Goal: Transaction & Acquisition: Purchase product/service

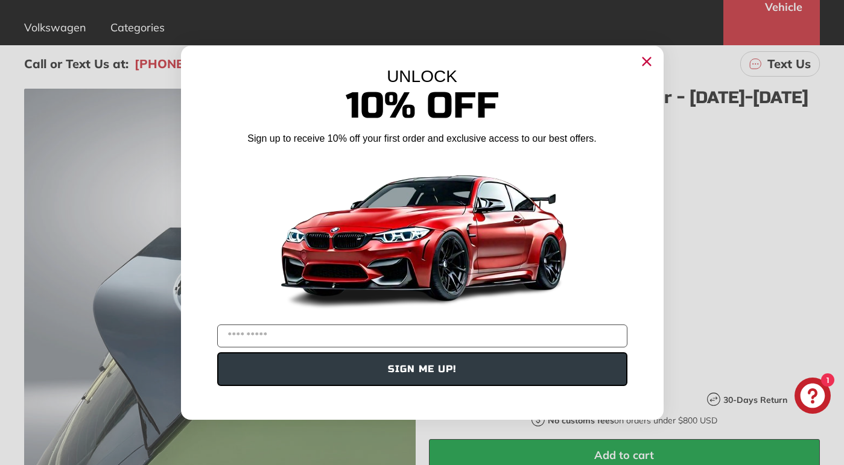
scroll to position [144, 0]
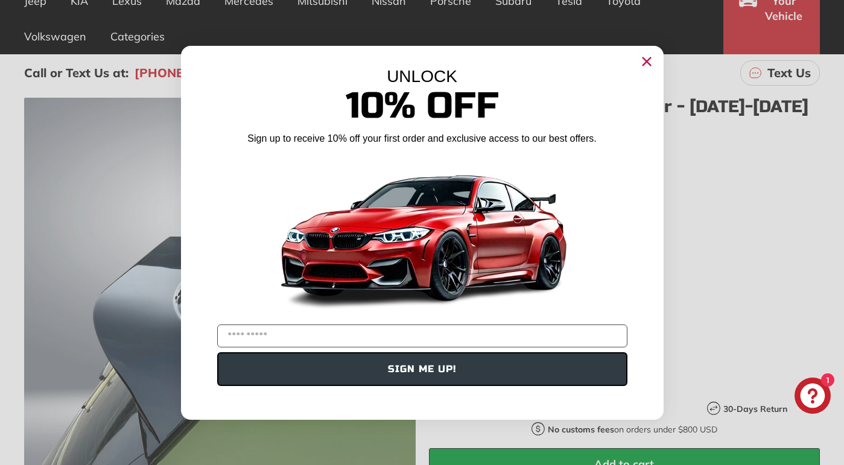
click at [642, 59] on circle "Close dialog" at bounding box center [646, 61] width 18 height 18
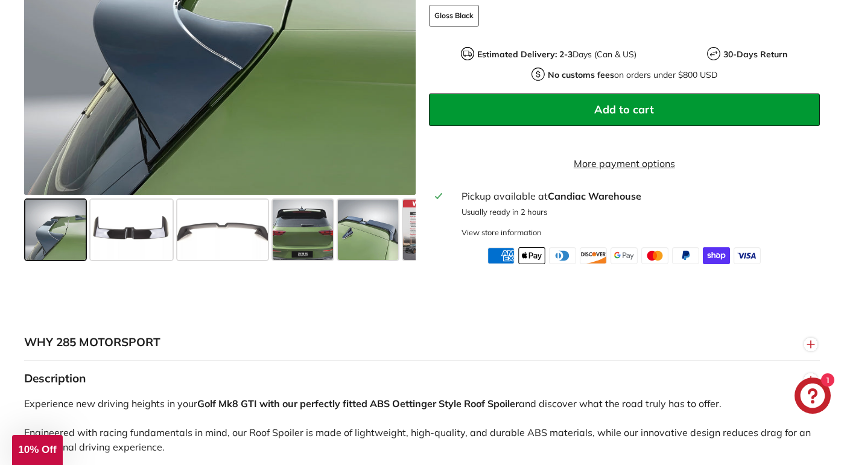
scroll to position [503, 0]
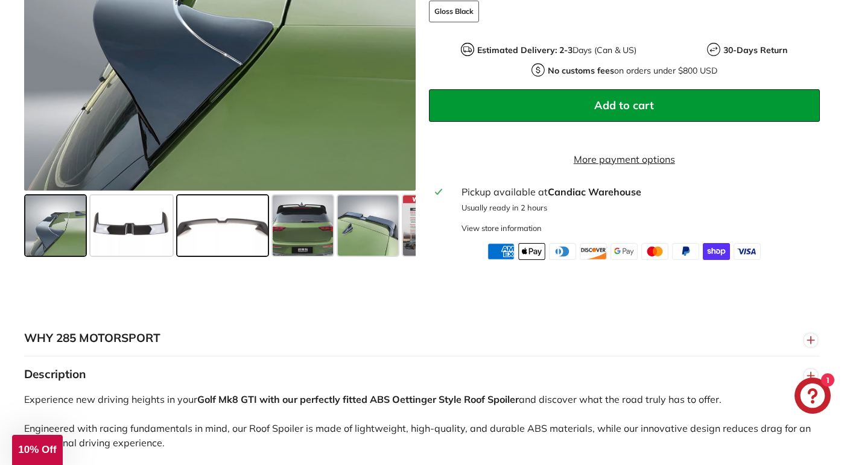
click at [226, 241] on span at bounding box center [222, 225] width 91 height 60
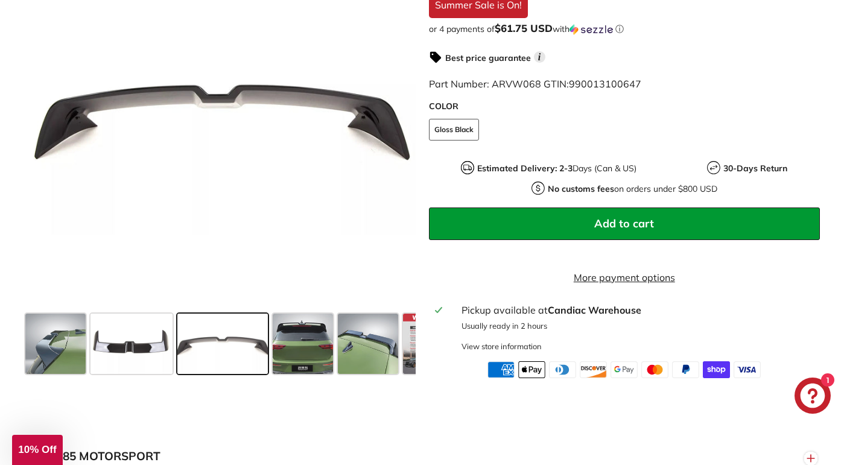
scroll to position [389, 0]
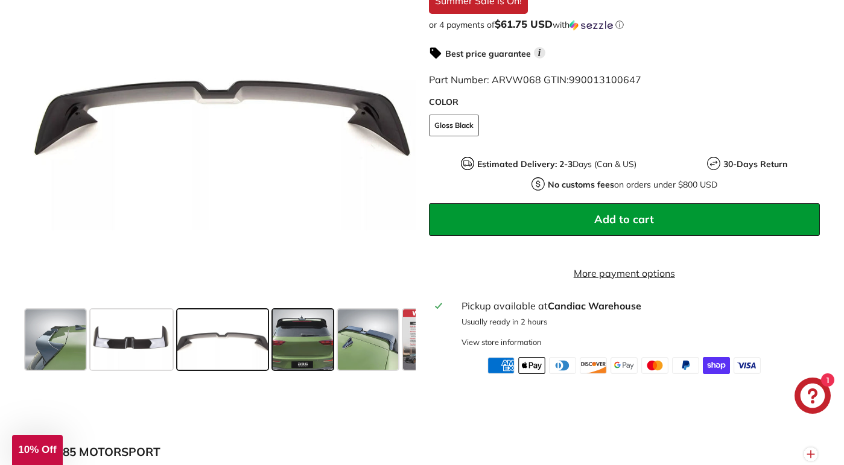
click at [295, 351] on span at bounding box center [303, 339] width 60 height 60
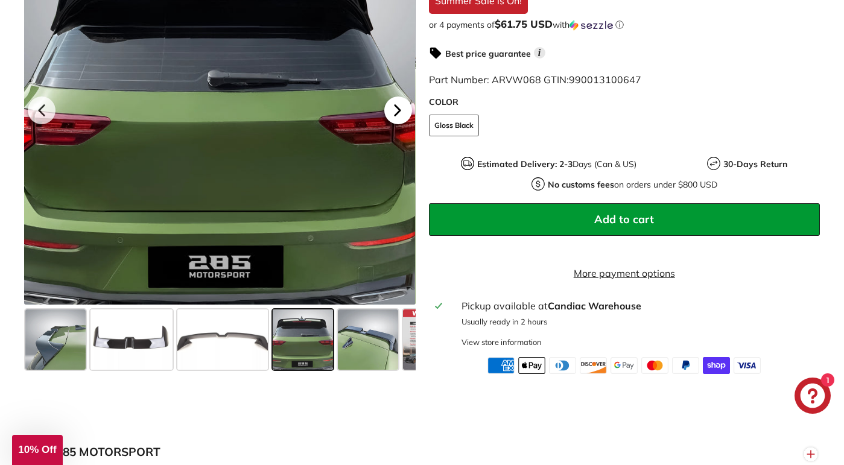
click at [395, 116] on icon at bounding box center [397, 111] width 5 height 10
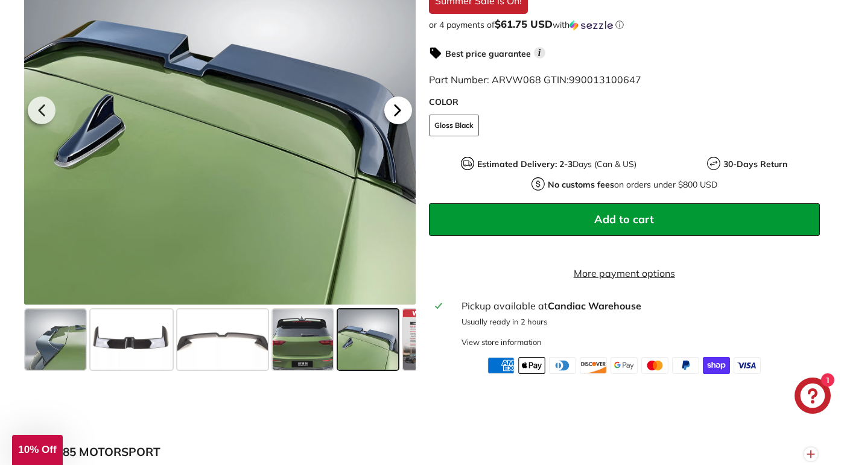
scroll to position [0, 50]
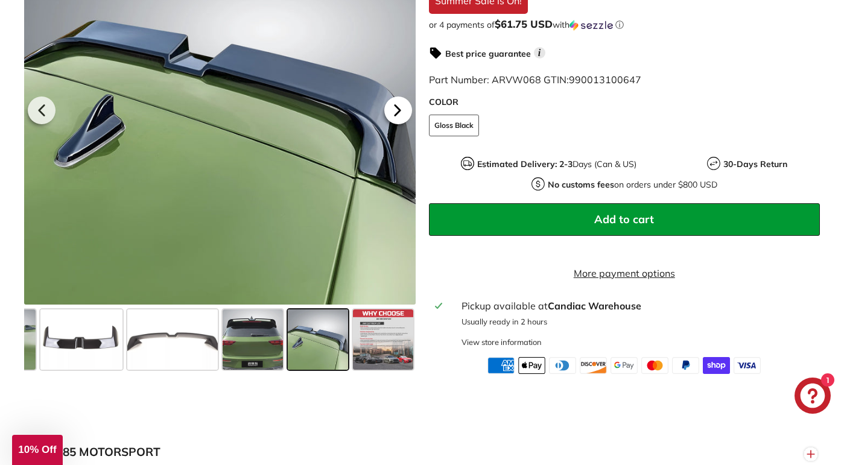
click at [395, 116] on icon at bounding box center [397, 111] width 5 height 10
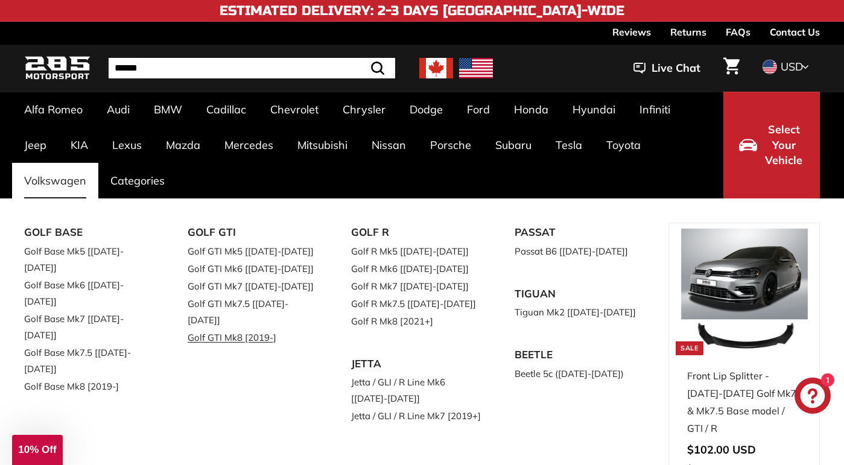
click at [232, 329] on link "Golf GTI Mk8 [2019-]" at bounding box center [253, 338] width 130 height 18
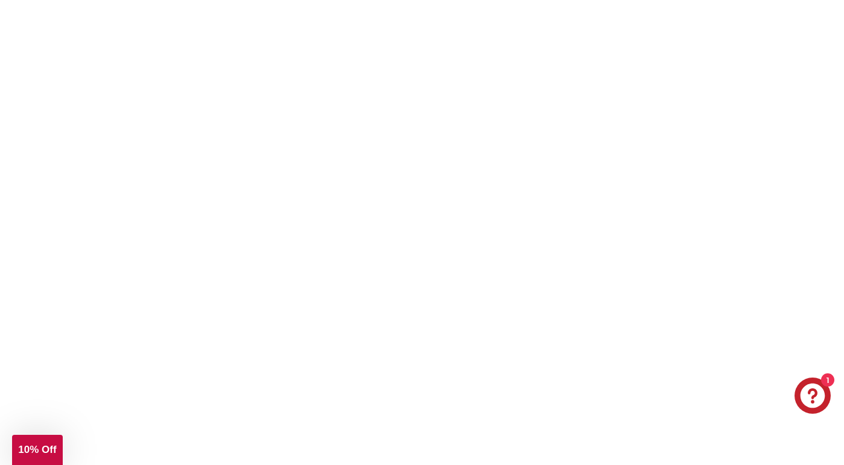
click at [231, 329] on link "Golf GTI Mk8 [2019-]" at bounding box center [253, 338] width 130 height 18
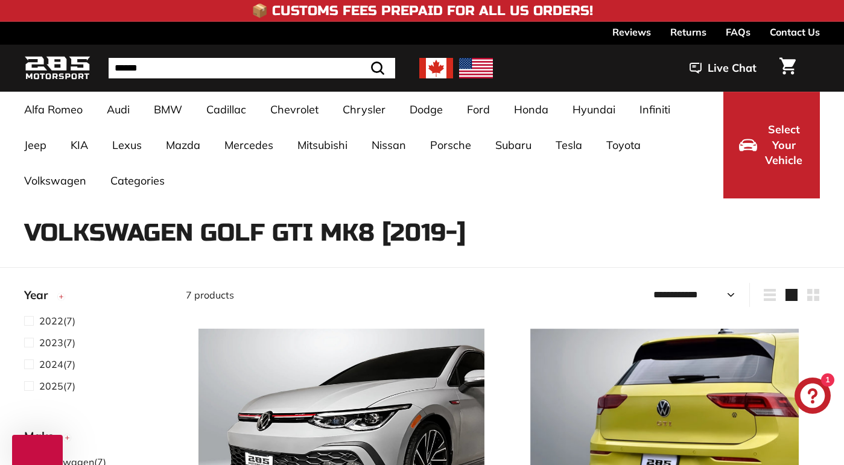
select select "**********"
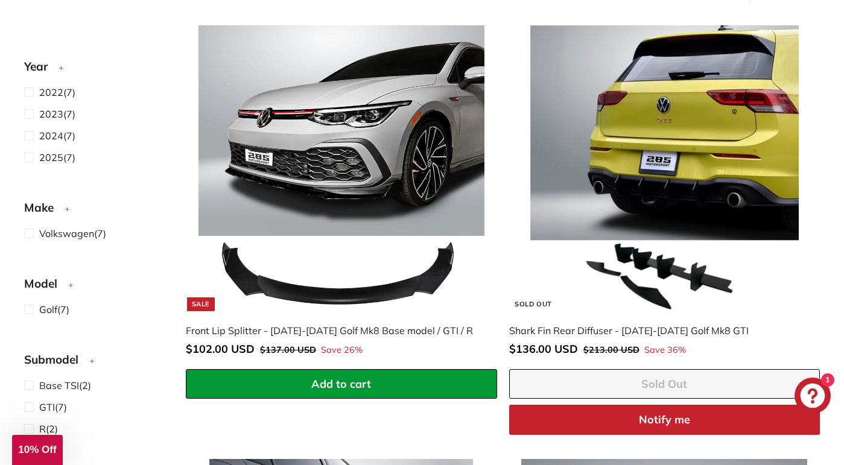
scroll to position [314, 0]
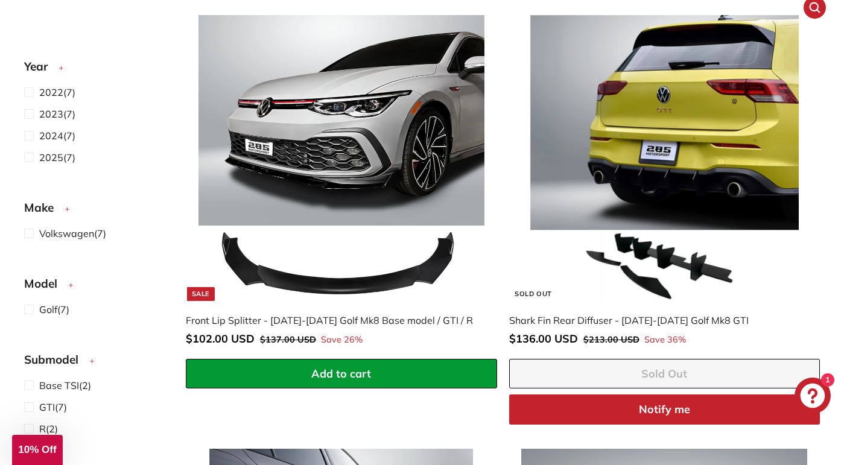
click at [671, 151] on img at bounding box center [664, 158] width 286 height 286
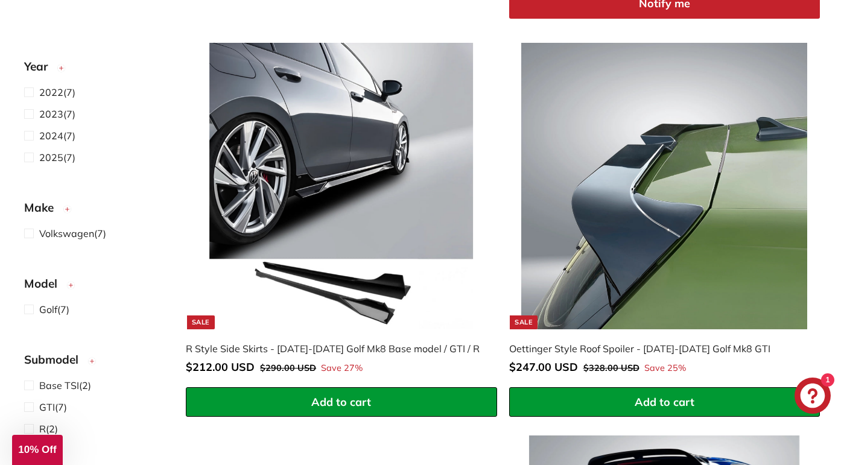
scroll to position [713, 0]
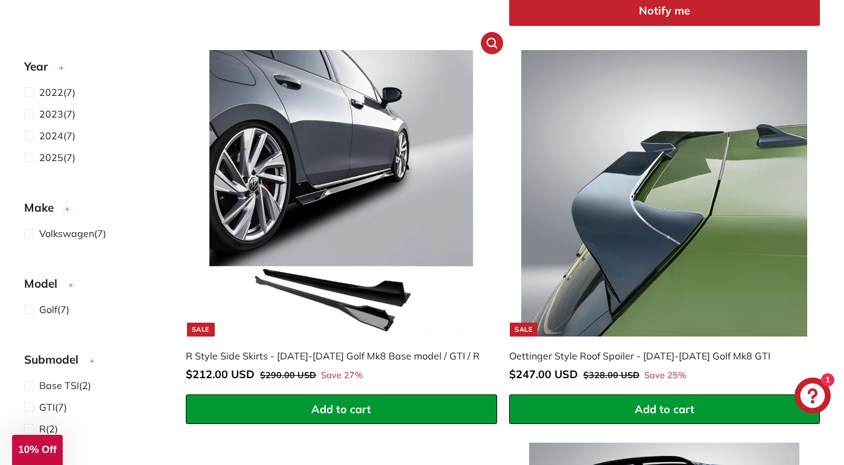
click at [360, 154] on img at bounding box center [342, 193] width 286 height 286
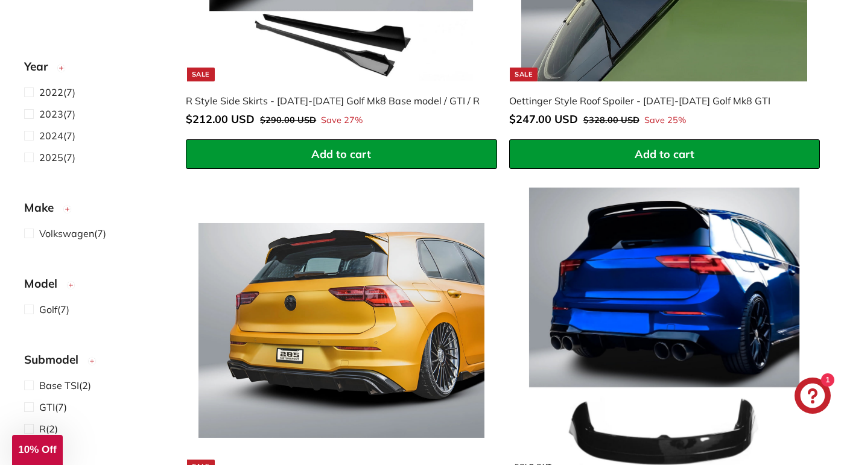
scroll to position [972, 0]
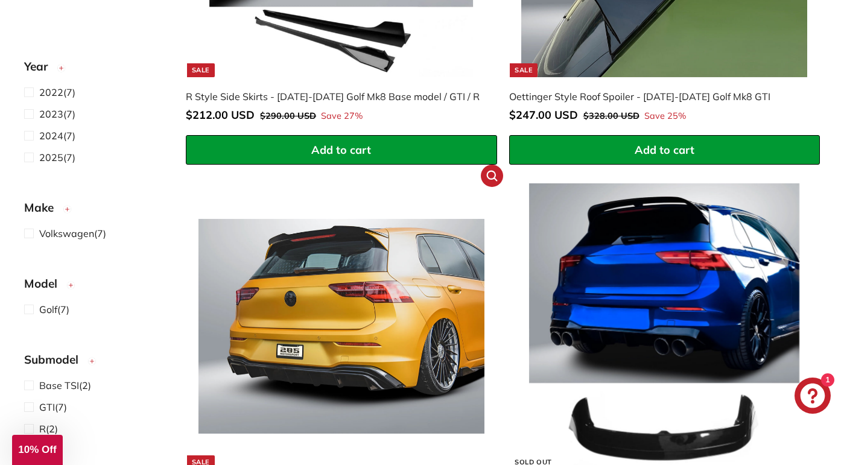
click at [360, 296] on img at bounding box center [342, 326] width 286 height 286
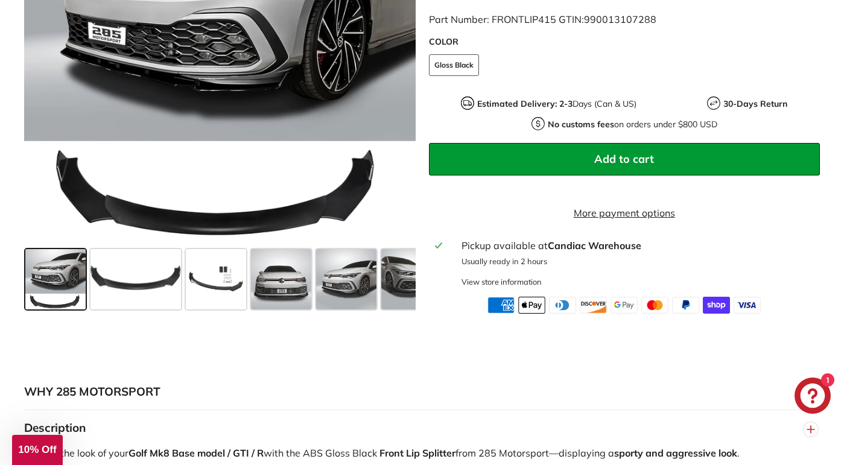
scroll to position [425, 0]
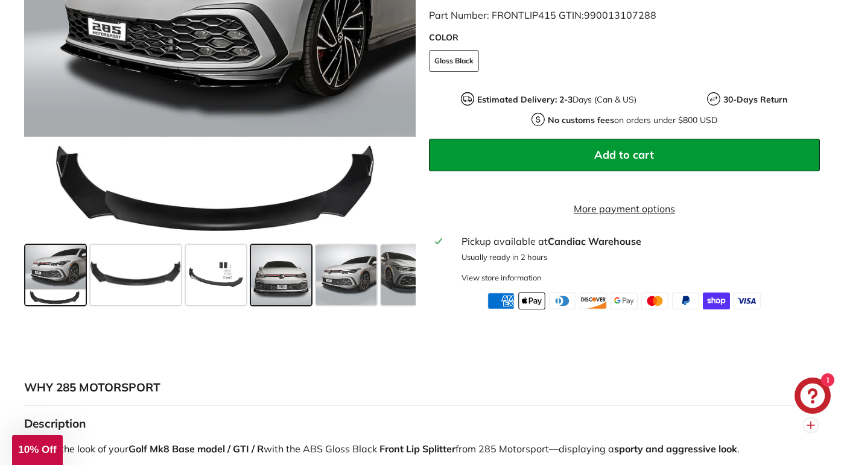
click at [287, 305] on span at bounding box center [281, 274] width 60 height 60
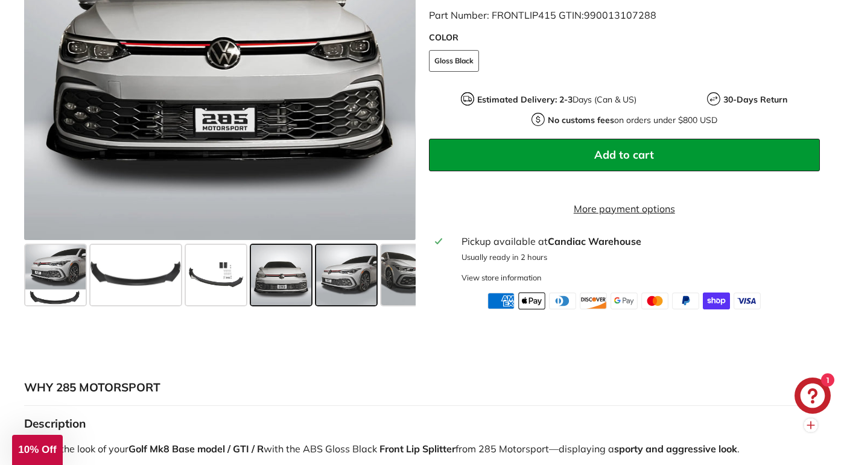
click at [342, 299] on span at bounding box center [346, 274] width 60 height 60
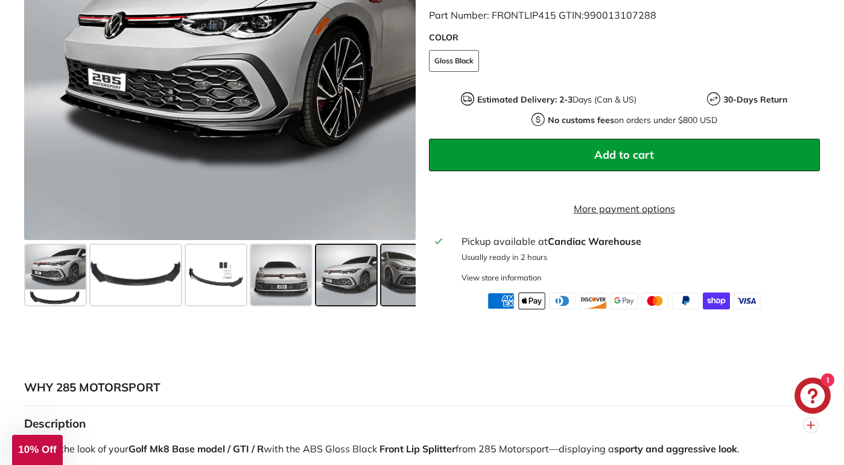
click at [398, 289] on span at bounding box center [411, 274] width 60 height 60
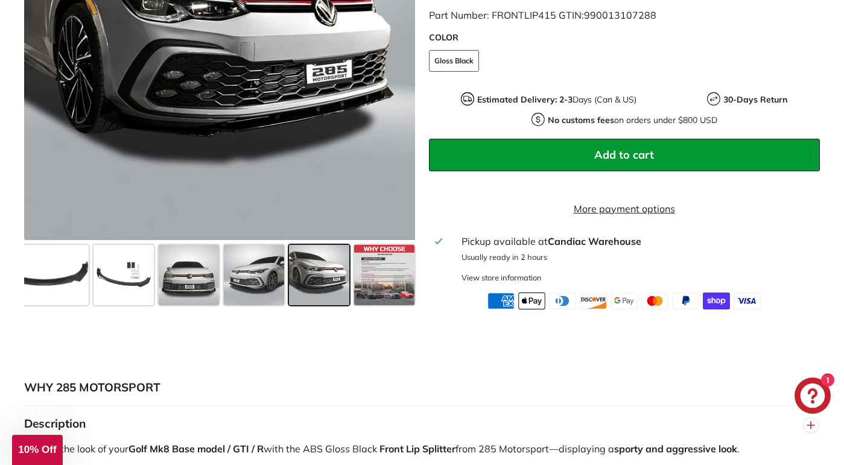
scroll to position [0, 94]
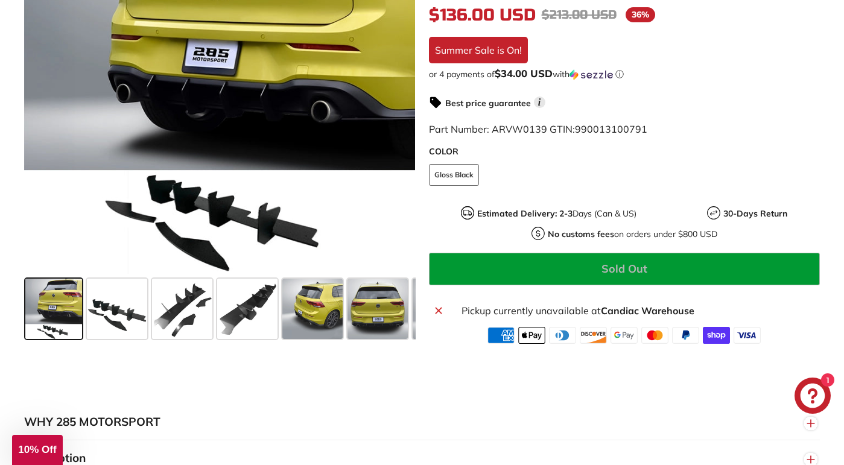
scroll to position [390, 0]
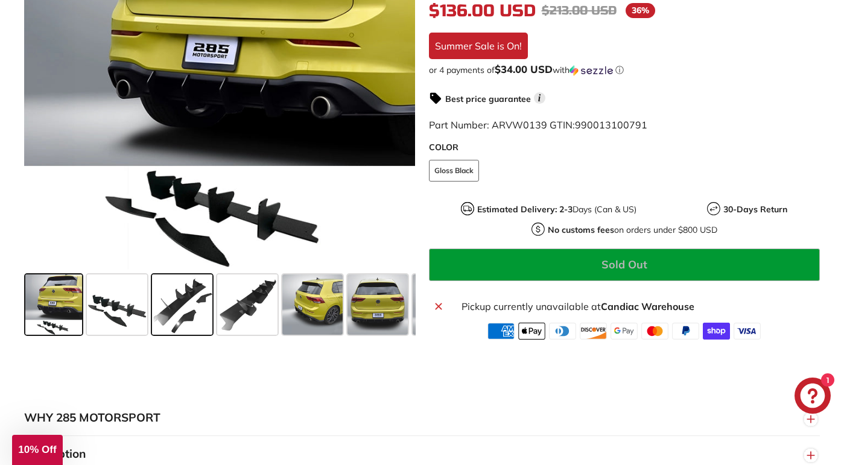
click at [165, 311] on span at bounding box center [182, 305] width 60 height 60
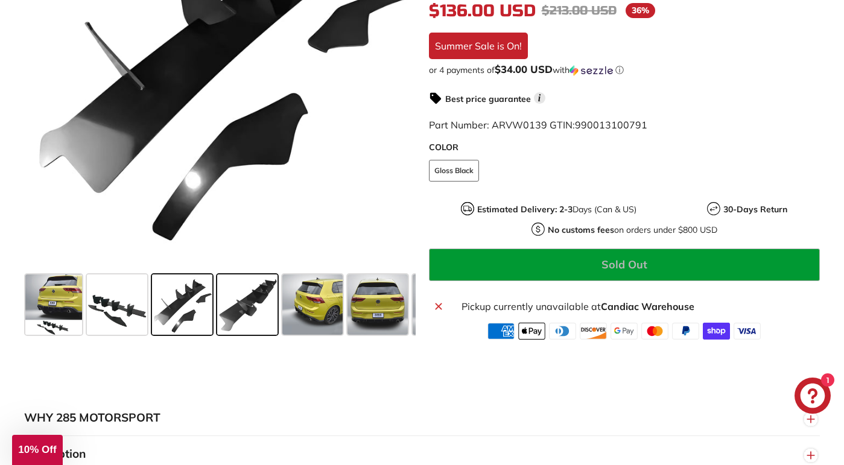
click at [250, 311] on span at bounding box center [247, 305] width 60 height 60
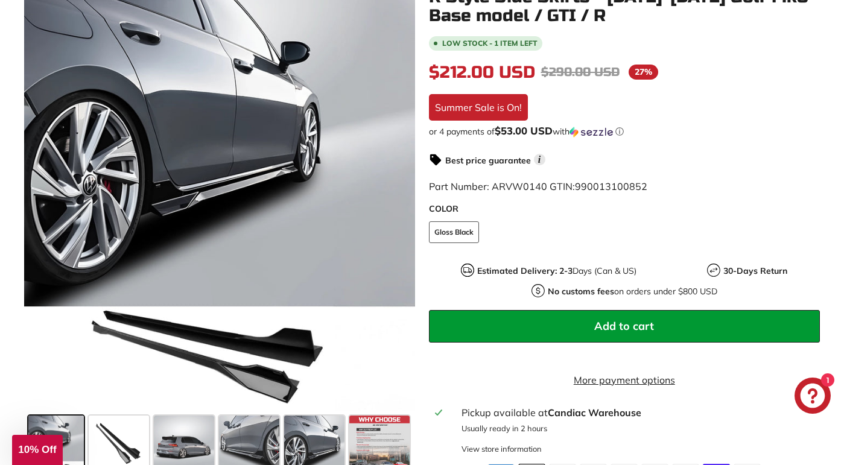
scroll to position [261, 0]
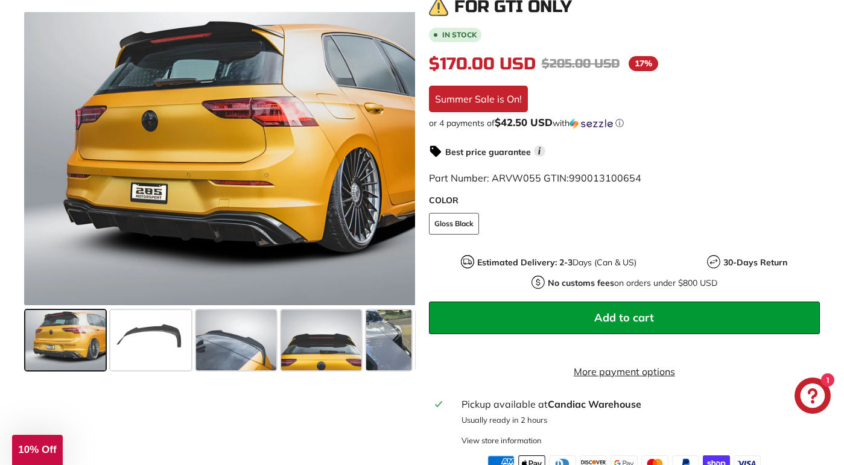
scroll to position [295, 0]
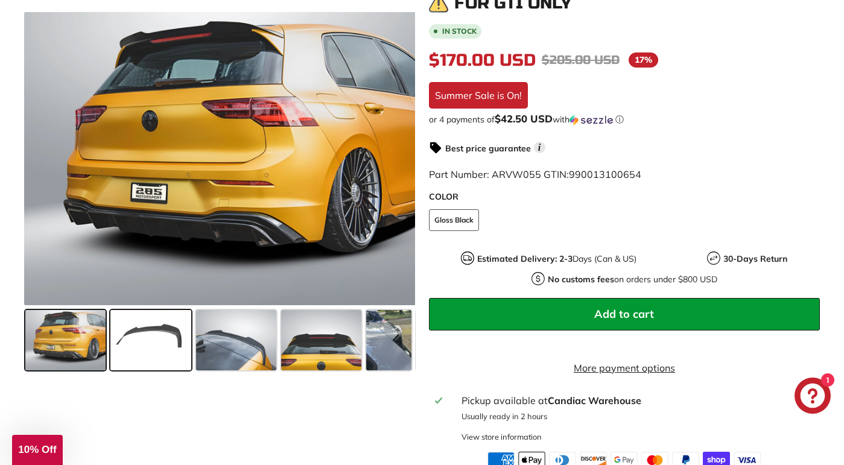
click at [135, 347] on span at bounding box center [150, 340] width 80 height 60
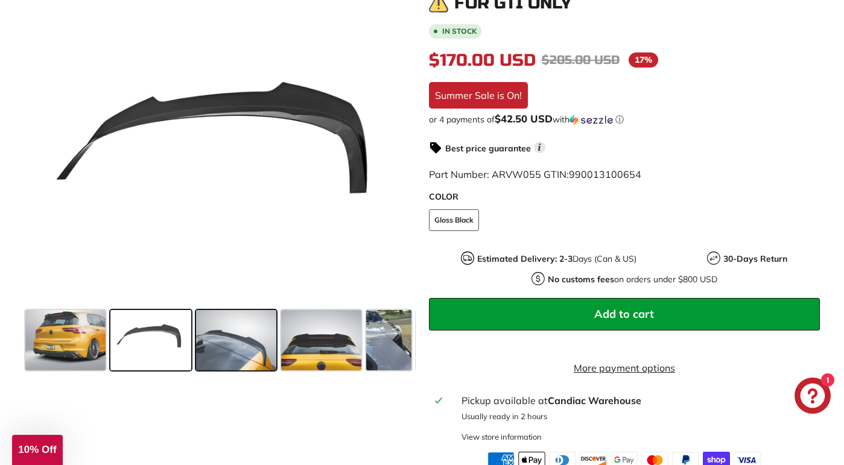
click at [235, 340] on span at bounding box center [236, 340] width 80 height 60
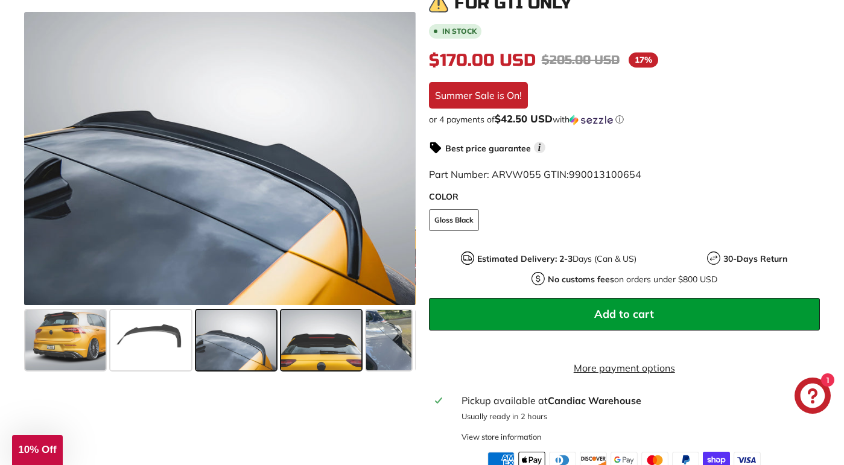
click at [326, 346] on span at bounding box center [321, 340] width 80 height 60
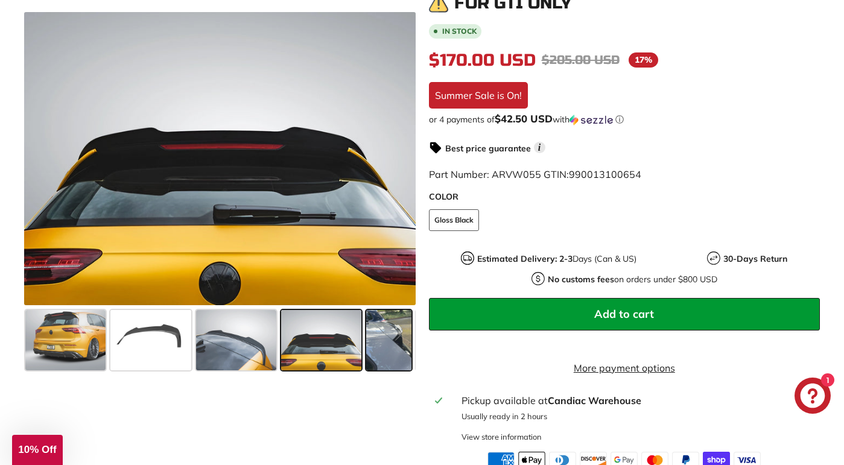
click at [389, 350] on span at bounding box center [388, 340] width 45 height 60
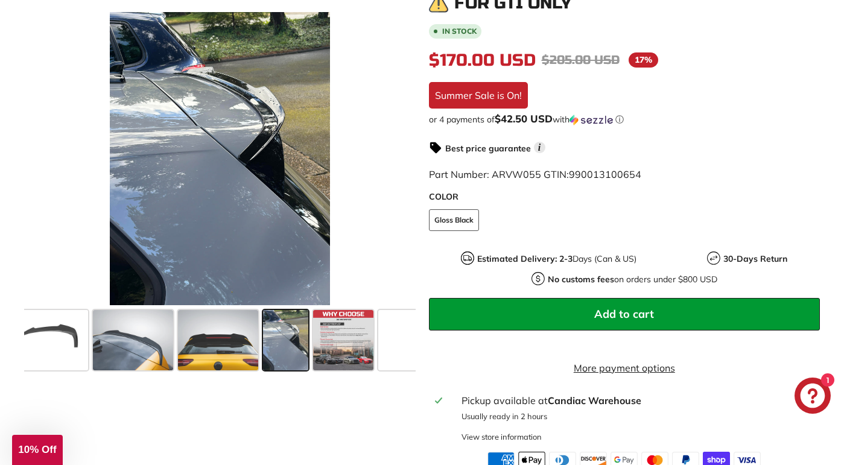
scroll to position [0, 113]
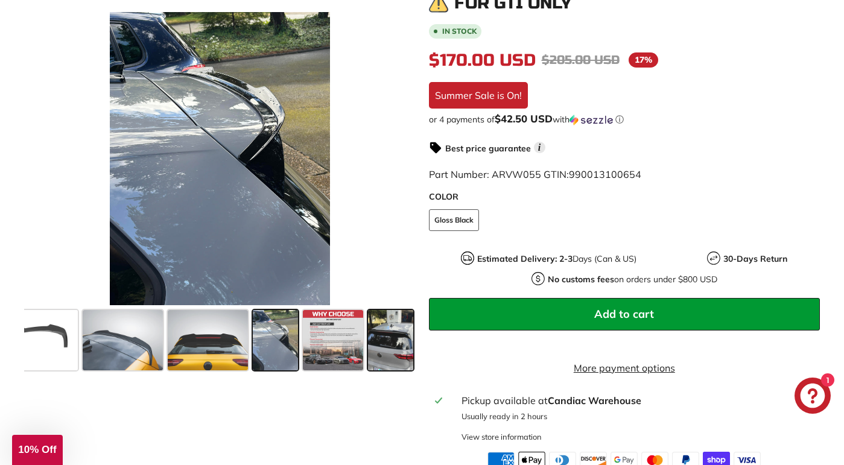
click at [398, 346] on span at bounding box center [390, 340] width 45 height 60
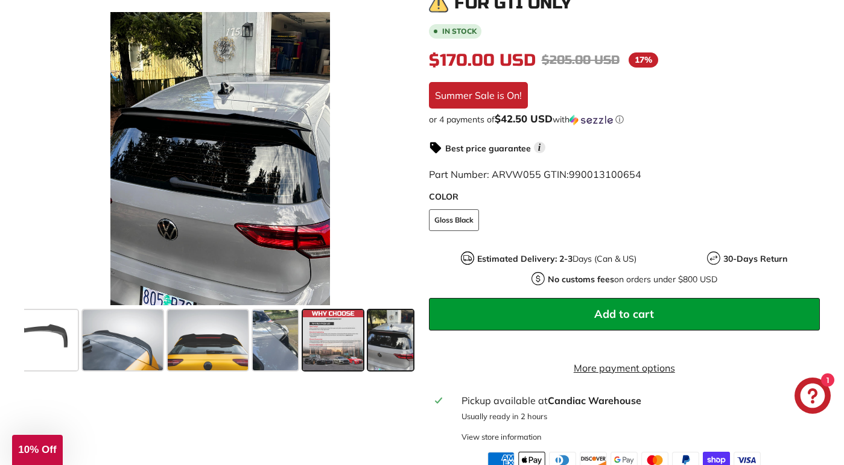
click at [341, 339] on span at bounding box center [333, 340] width 60 height 60
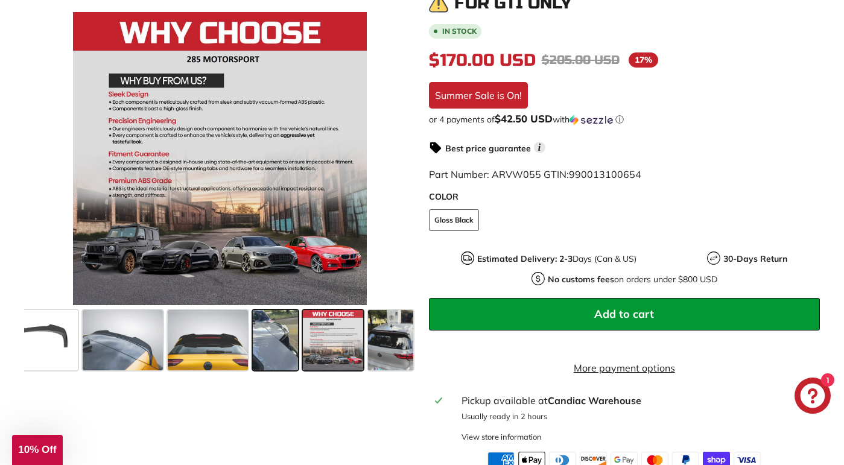
click at [272, 333] on span at bounding box center [275, 340] width 45 height 60
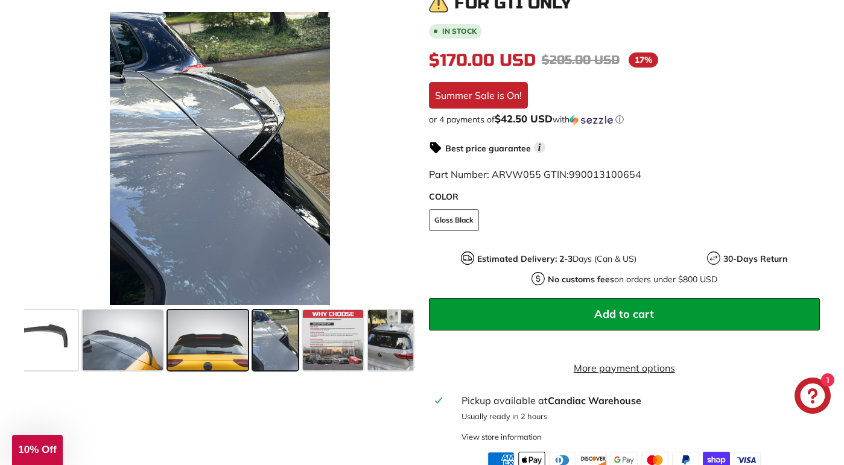
click at [206, 336] on span at bounding box center [208, 340] width 80 height 60
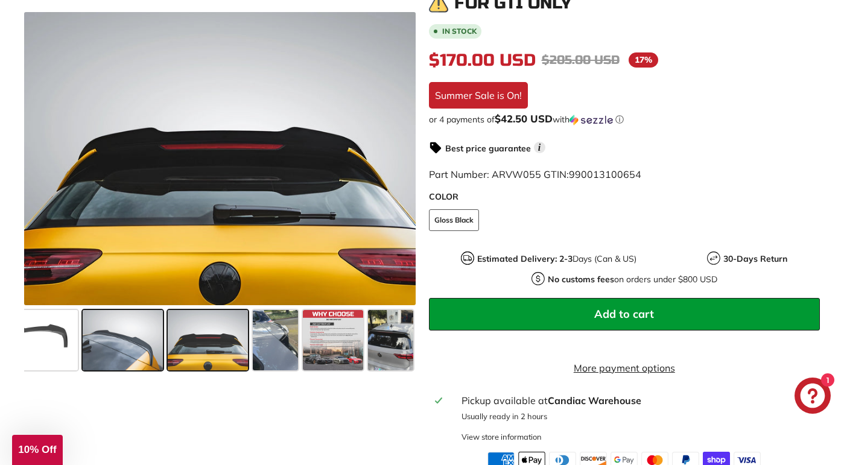
click at [141, 337] on span at bounding box center [123, 340] width 80 height 60
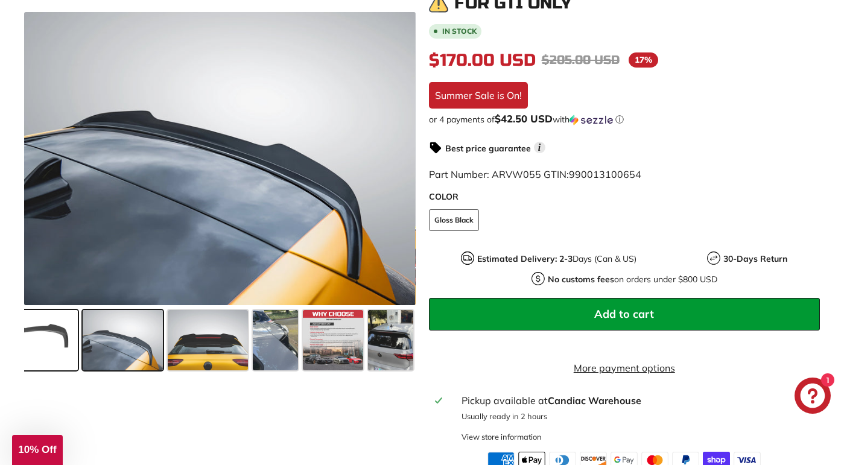
click at [55, 339] on span at bounding box center [37, 340] width 80 height 60
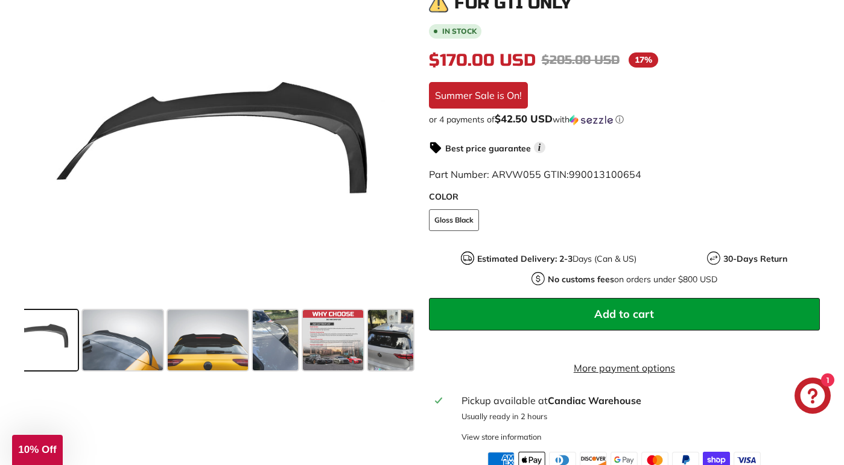
scroll to position [0, 0]
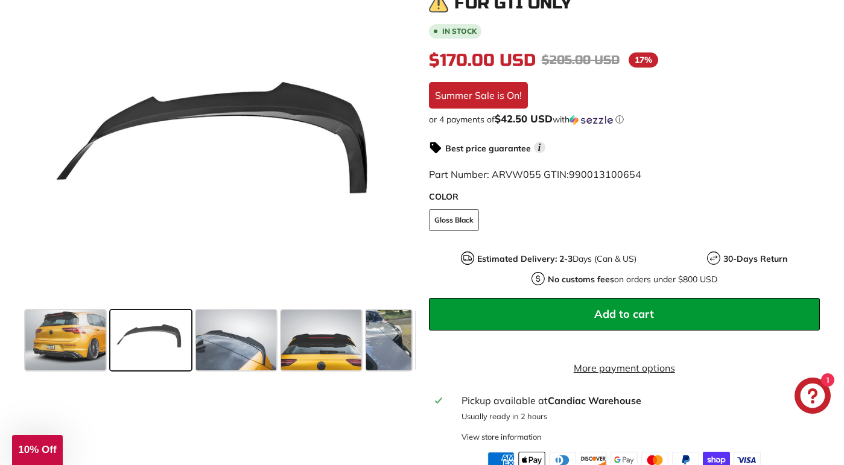
click at [629, 312] on span "Add to cart" at bounding box center [624, 314] width 60 height 14
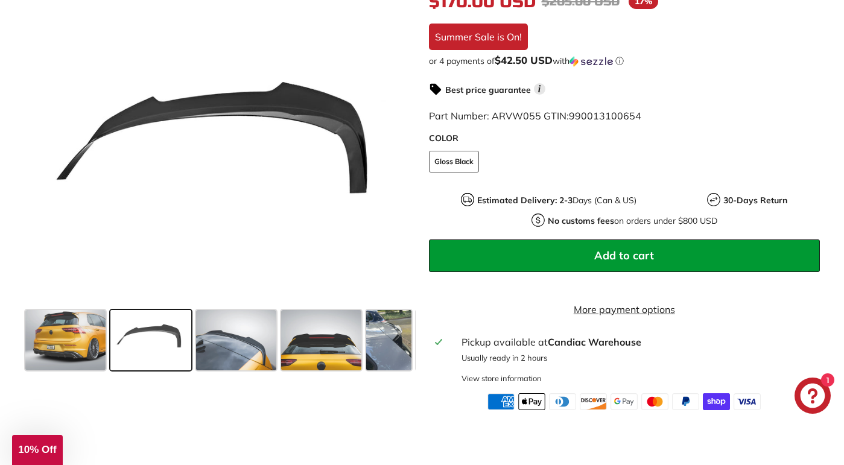
scroll to position [365, 0]
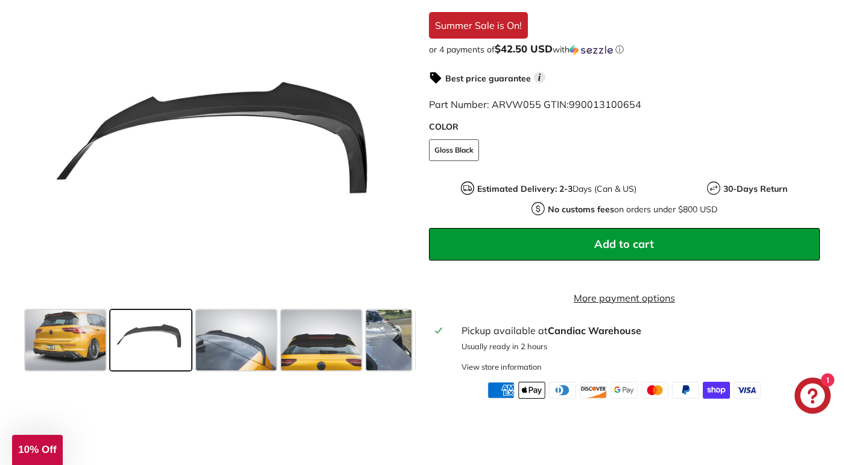
click at [630, 243] on span "Add to cart" at bounding box center [624, 244] width 60 height 14
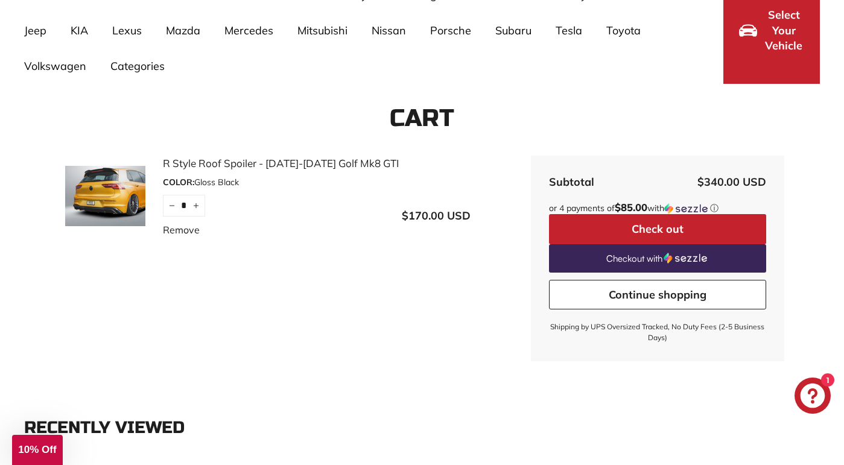
scroll to position [124, 0]
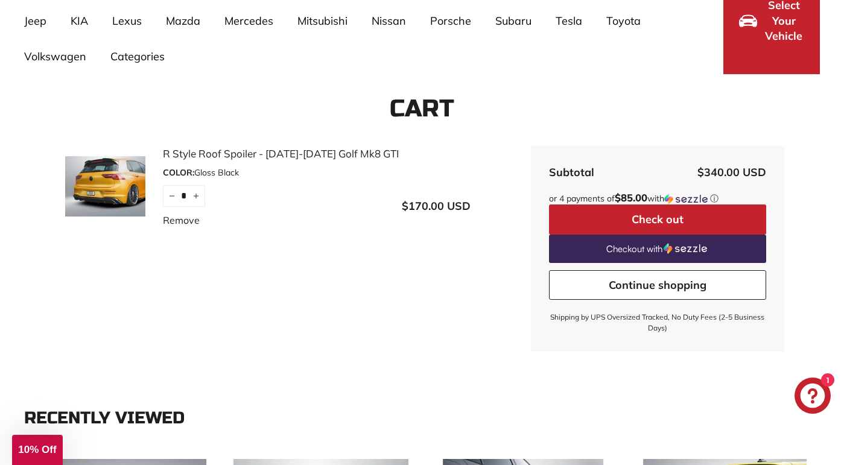
click at [652, 284] on link "Continue shopping" at bounding box center [657, 285] width 217 height 30
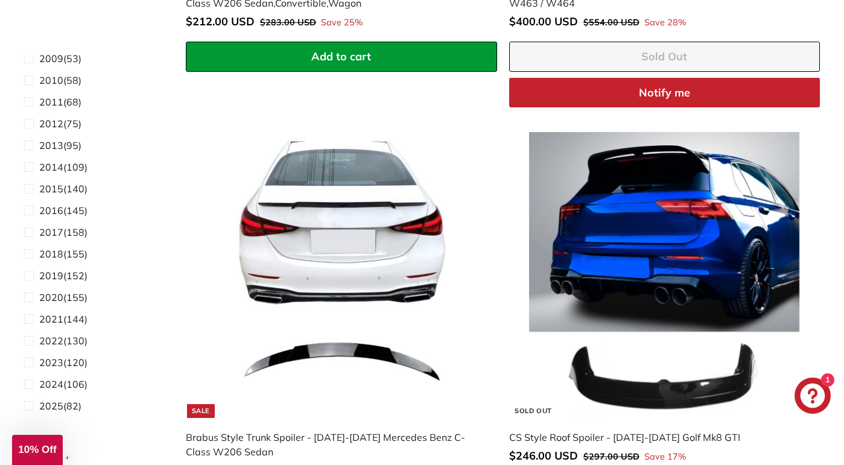
scroll to position [359, 0]
click at [52, 345] on span "2023" at bounding box center [51, 342] width 24 height 12
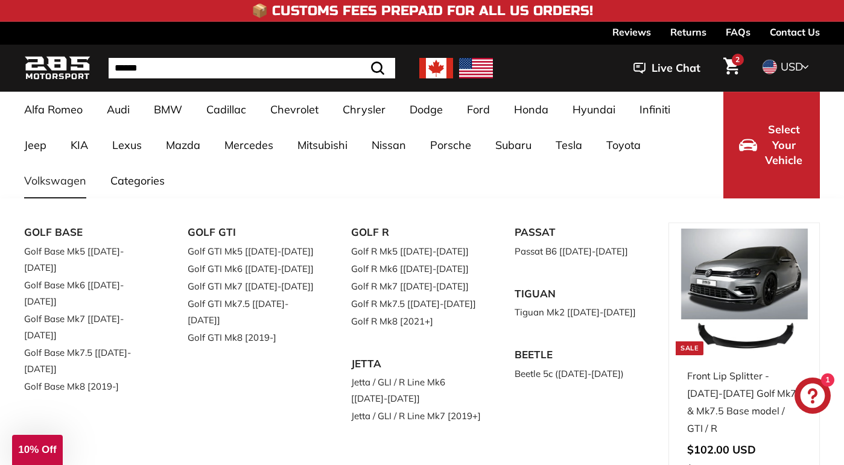
click at [53, 193] on link "Volkswagen" at bounding box center [55, 181] width 86 height 36
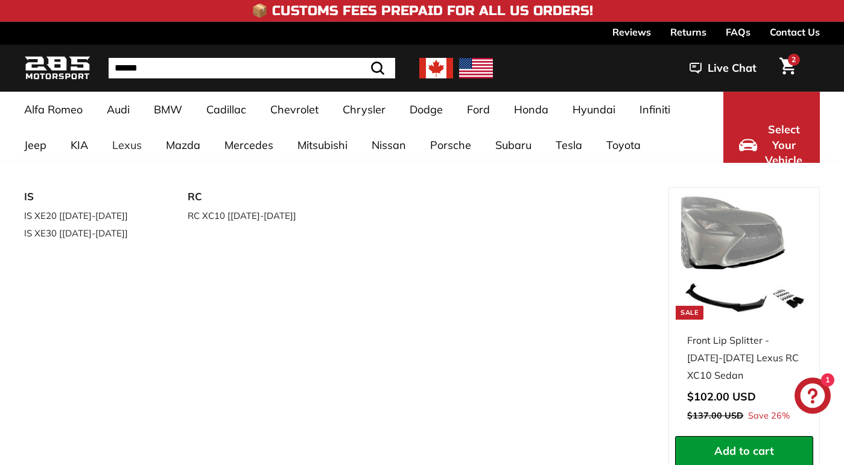
select select "**********"
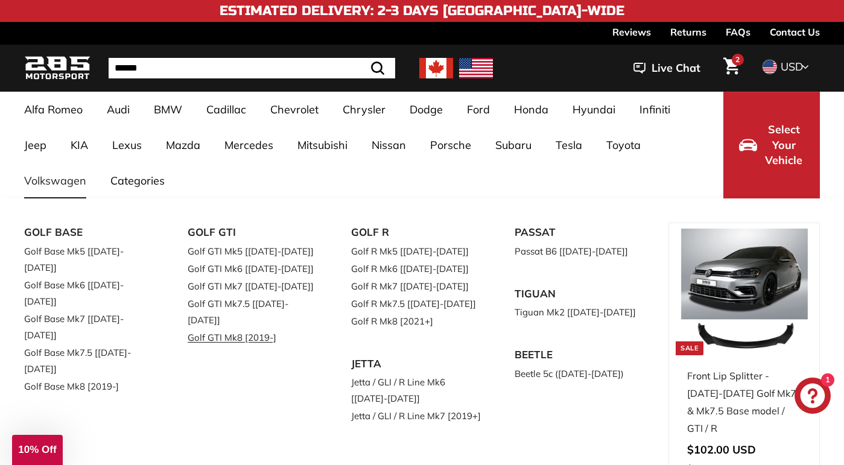
click at [229, 329] on link "Golf GTI Mk8 [2019-]" at bounding box center [253, 338] width 130 height 18
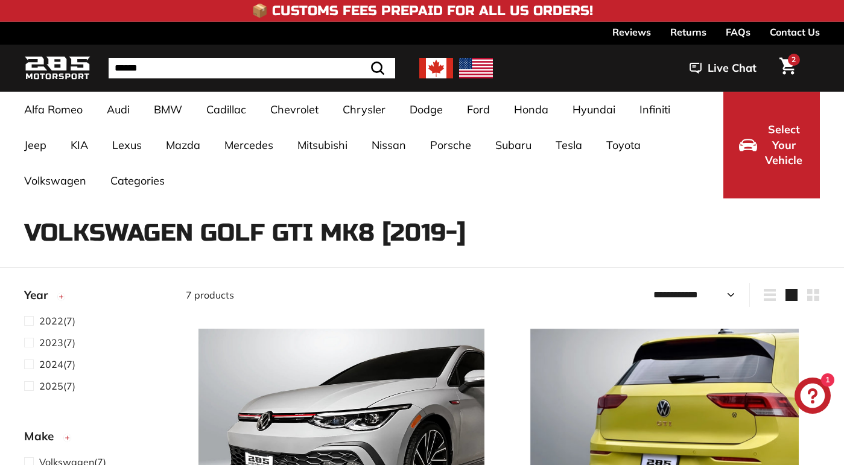
select select "**********"
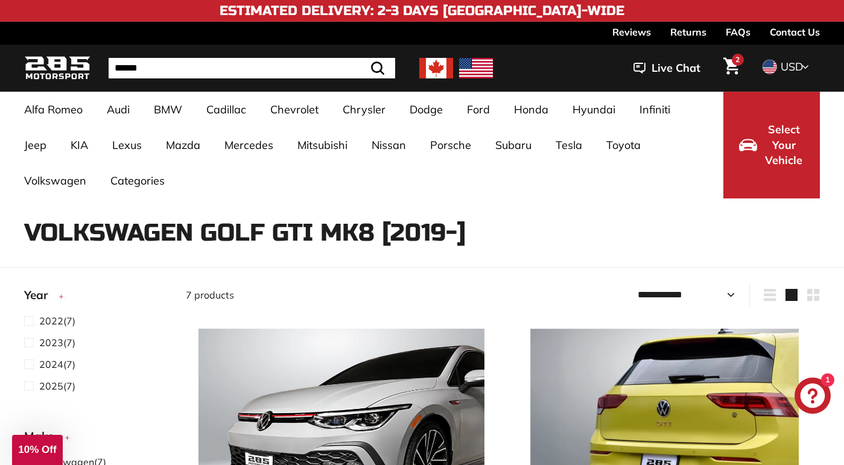
click at [732, 66] on icon "Cart" at bounding box center [732, 66] width 16 height 17
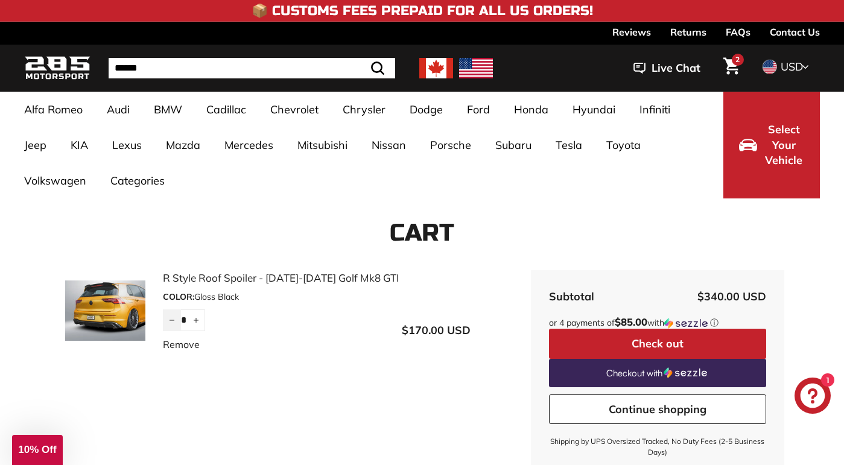
click at [171, 323] on button "−" at bounding box center [172, 321] width 18 height 22
type input "*"
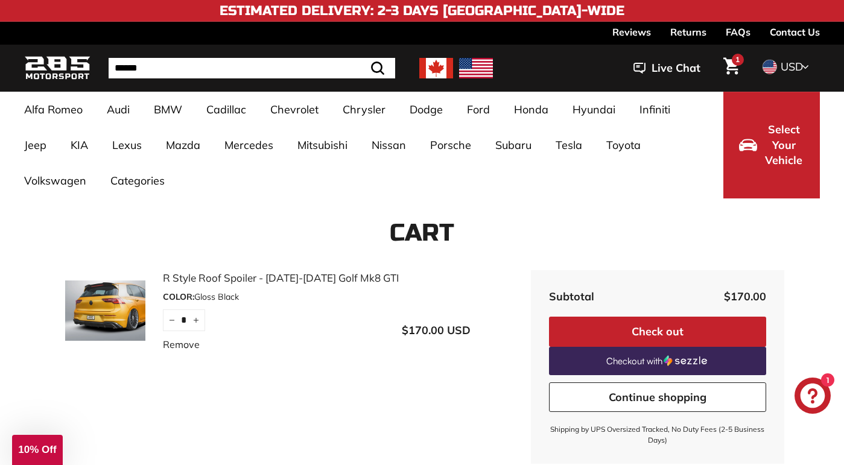
click at [622, 394] on link "Continue shopping" at bounding box center [657, 398] width 217 height 30
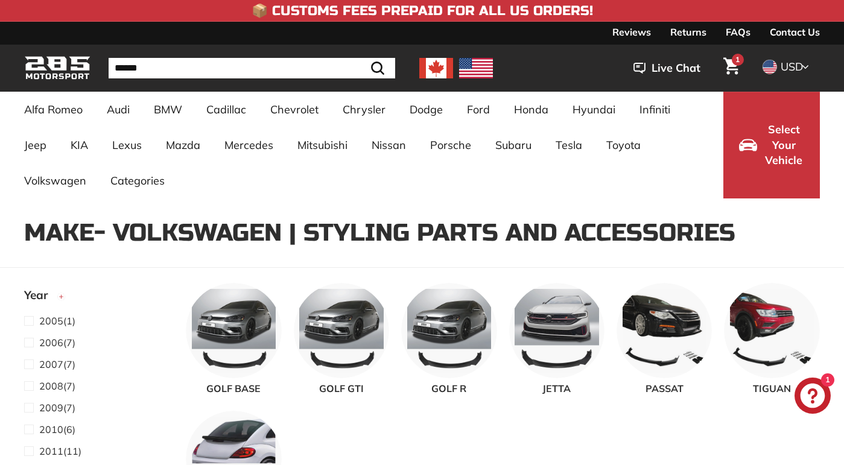
select select "**********"
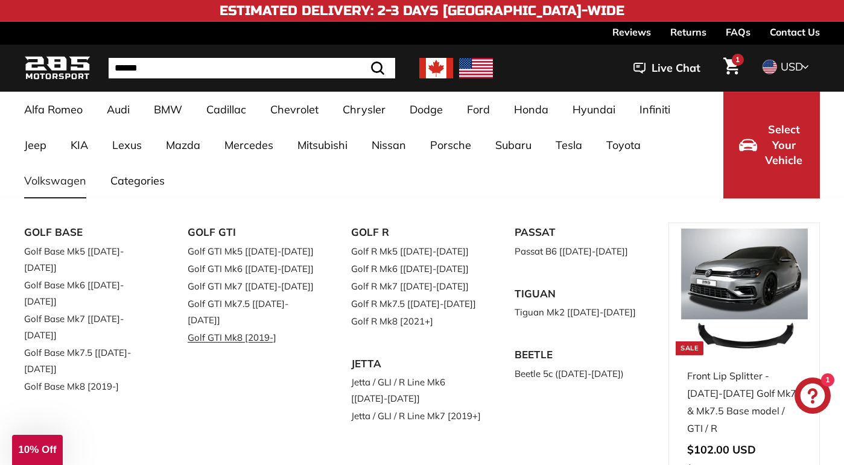
click at [225, 329] on link "Golf GTI Mk8 [2019-]" at bounding box center [253, 338] width 130 height 18
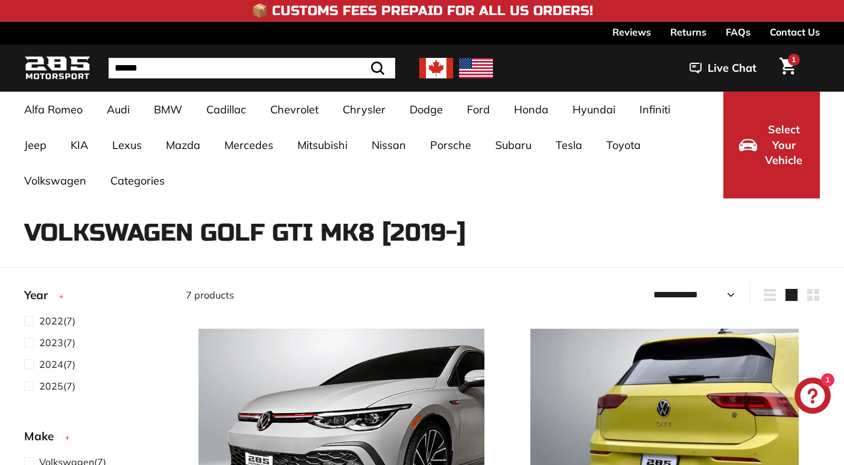
select select "**********"
